Goal: Communication & Community: Answer question/provide support

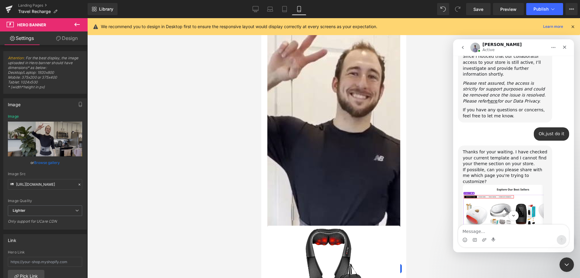
scroll to position [490, 0]
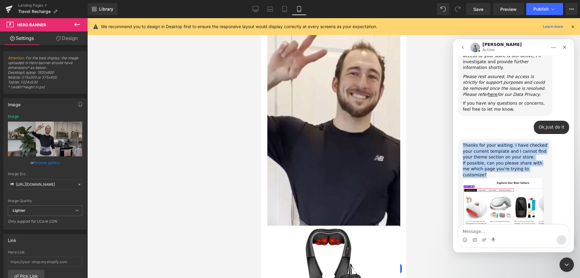
drag, startPoint x: 463, startPoint y: 121, endPoint x: 545, endPoint y: 144, distance: 85.1
click at [545, 144] on div "Thanks for your waiting. I have checked your current template and I cannot find…" at bounding box center [505, 190] width 94 height 103
click at [490, 142] on div "Thanks for your waiting. I have checked your current template and I cannot find…" at bounding box center [505, 151] width 85 height 18
drag, startPoint x: 460, startPoint y: 120, endPoint x: 545, endPoint y: 147, distance: 89.5
click at [545, 147] on div "Thanks for your waiting. I have checked your current template and I cannot find…" at bounding box center [505, 190] width 94 height 103
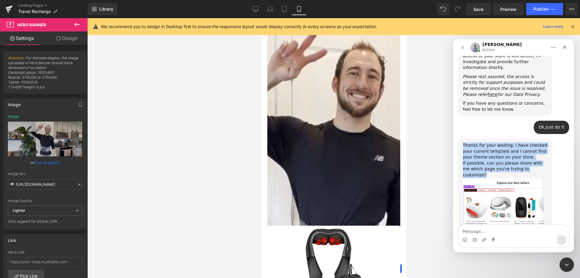
click at [511, 160] on div "If possible, can you please share with me which page you're trying to customize?" at bounding box center [505, 169] width 85 height 18
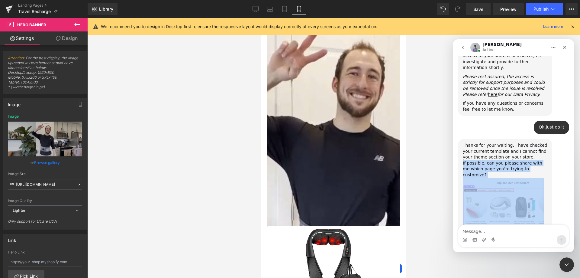
click at [511, 160] on div "If possible, can you please share with me which page you're trying to customize?" at bounding box center [505, 169] width 85 height 18
click at [463, 142] on div "Thanks for your waiting. I have checked your current template and I cannot find…" at bounding box center [505, 151] width 85 height 18
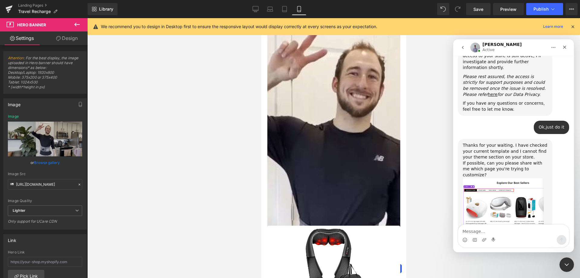
click at [463, 142] on div "Thanks for your waiting. I have checked your current template and I cannot find…" at bounding box center [505, 151] width 85 height 18
click at [465, 142] on div "Thanks for your waiting. I have checked your current template and I cannot find…" at bounding box center [505, 151] width 85 height 18
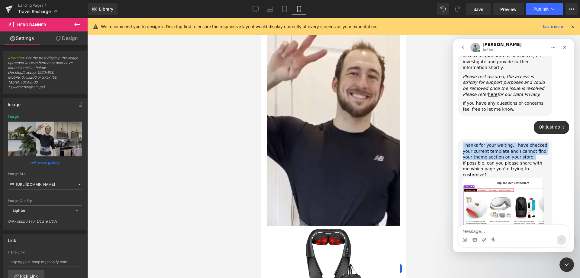
drag, startPoint x: 542, startPoint y: 120, endPoint x: 499, endPoint y: 141, distance: 48.9
click at [542, 142] on div "Thanks for your waiting. I have checked your current template and I cannot find…" at bounding box center [505, 151] width 85 height 18
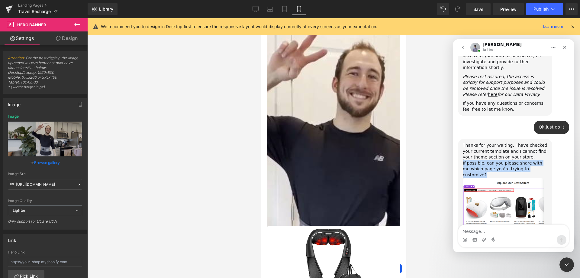
drag, startPoint x: 463, startPoint y: 138, endPoint x: 544, endPoint y: 145, distance: 81.9
click at [544, 145] on div "Thanks for your waiting. I have checked your current template and I cannot find…" at bounding box center [505, 190] width 94 height 103
click at [488, 160] on div "If possible, can you please share with me which page you're trying to customize?" at bounding box center [505, 169] width 85 height 18
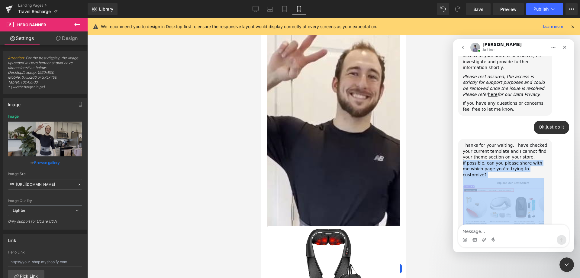
drag, startPoint x: 463, startPoint y: 138, endPoint x: 549, endPoint y: 150, distance: 86.7
click at [549, 150] on div "Thanks for your waiting. I have checked your current template and I cannot find…" at bounding box center [505, 190] width 94 height 103
click at [542, 160] on div "If possible, can you please share with me which page you're trying to customize?" at bounding box center [505, 169] width 85 height 18
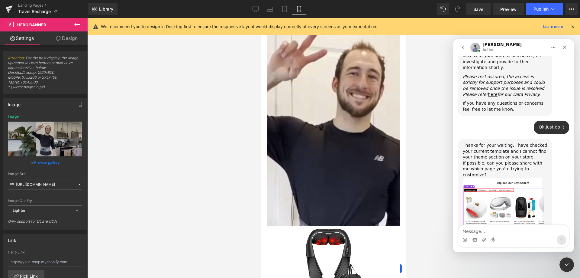
click at [542, 160] on div "If possible, can you please share with me which page you're trying to customize?" at bounding box center [505, 169] width 85 height 18
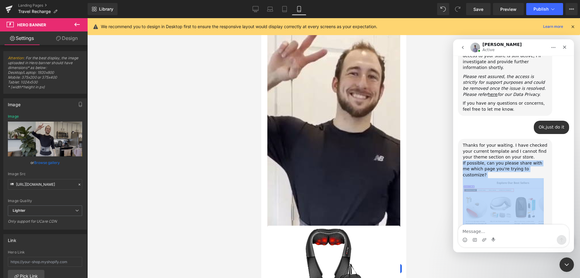
click at [542, 160] on div "If possible, can you please share with me which page you're trying to customize?" at bounding box center [505, 169] width 85 height 18
click at [561, 154] on div "Thanks for your waiting. I have checked your current template and I cannot find…" at bounding box center [513, 197] width 111 height 116
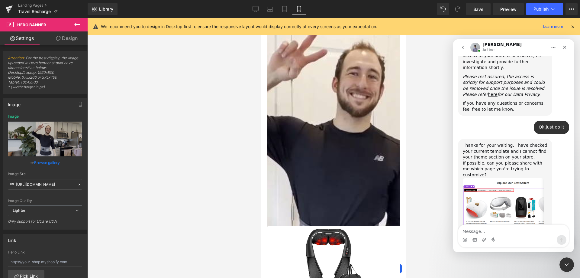
click at [495, 142] on div "Thanks for your waiting. I have checked your current template and I cannot find…" at bounding box center [505, 151] width 85 height 18
click at [436, 82] on div at bounding box center [290, 130] width 580 height 260
